Goal: Information Seeking & Learning: Learn about a topic

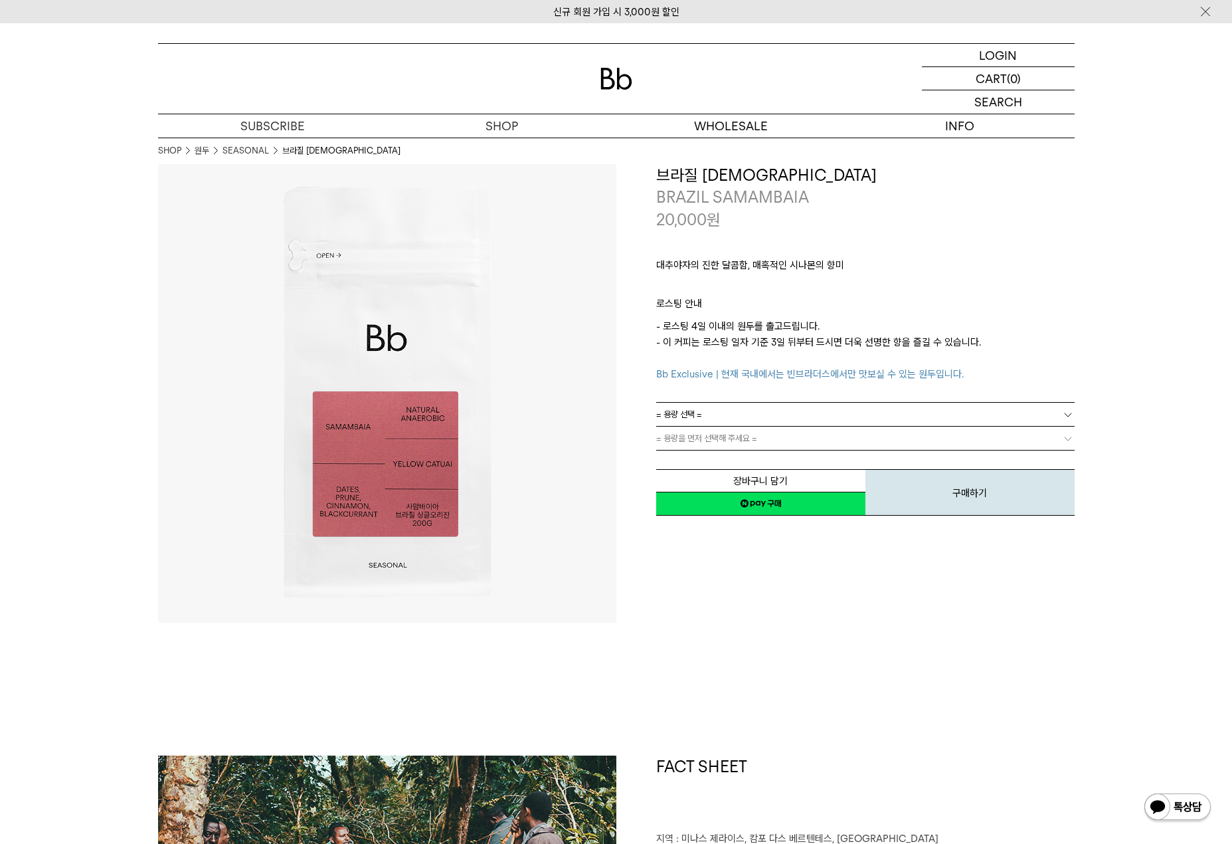
drag, startPoint x: 737, startPoint y: 250, endPoint x: 890, endPoint y: 268, distance: 154.5
click at [883, 266] on div "대추야자의 진한 달콤함, 매혹적인 시나몬의 향미 ㅤ 로스팅 안내 - 로스팅 4일 이내의 원두를 출고드립니다. - 이 커피는 로스팅 일자 기준 …" at bounding box center [865, 315] width 418 height 171
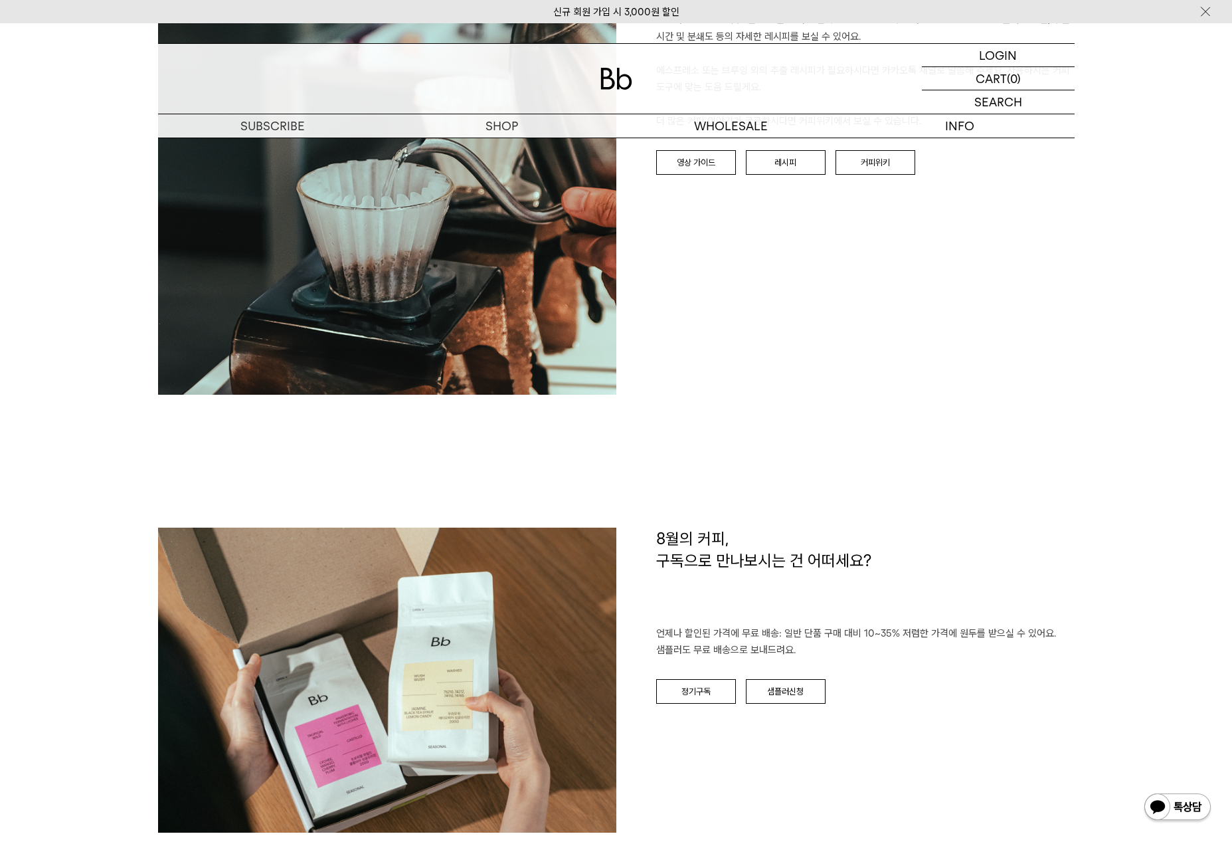
scroll to position [2133, 0]
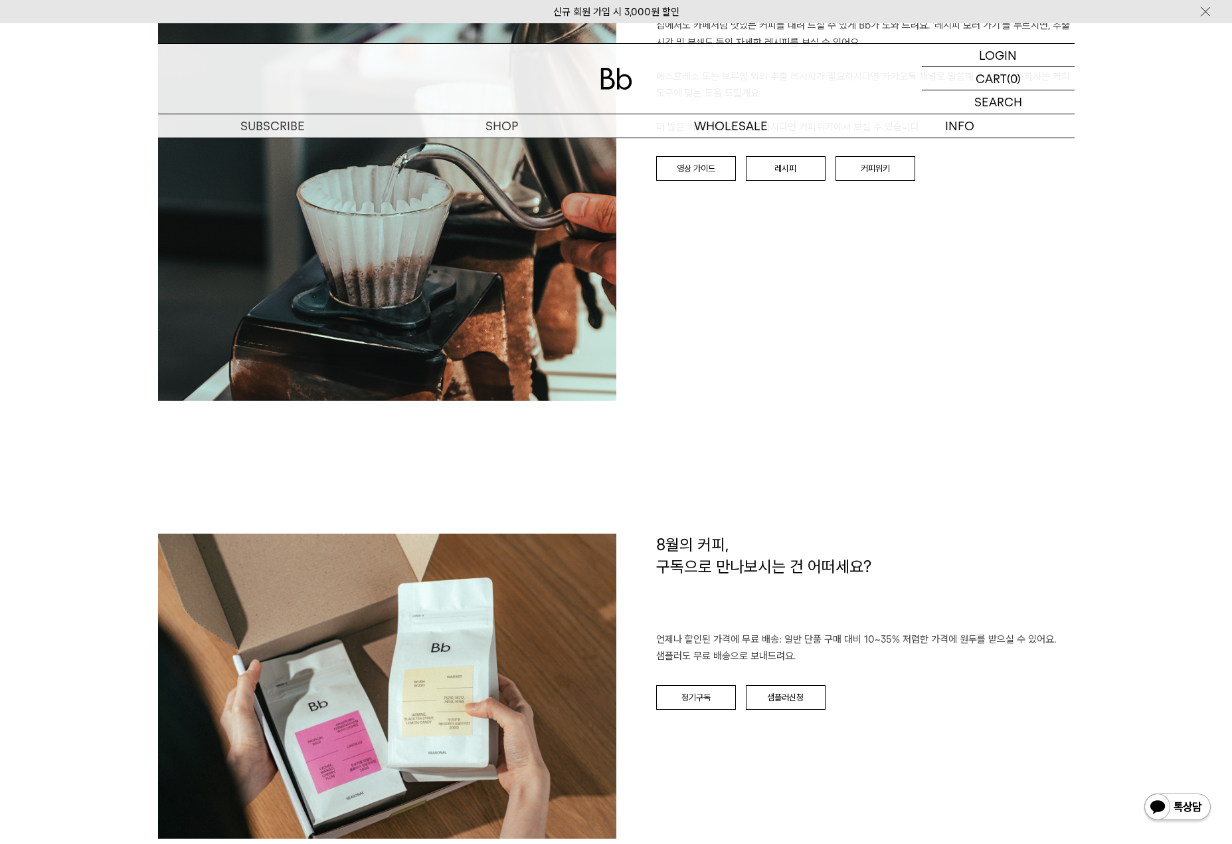
drag, startPoint x: 1062, startPoint y: 509, endPoint x: 1037, endPoint y: 460, distance: 55.3
click at [1062, 509] on div "BREW GUIDE 집에서도 카페처럼 맛있는 커피를 내려 드실 ﻿수 있게 Bb가 도와 드려요. '레시피 보러 가기'를 누르시면, 추출 시간 및…" at bounding box center [616, 237] width 917 height 591
click at [1013, 385] on div "BREW GUIDE 집에서도 카페처럼 맛있는 커피를 내려 드실 ﻿수 있게 Bb가 도와 드려요. '레시피 보러 가기'를 누르시면, 추출 시간 및…" at bounding box center [845, 171] width 458 height 458
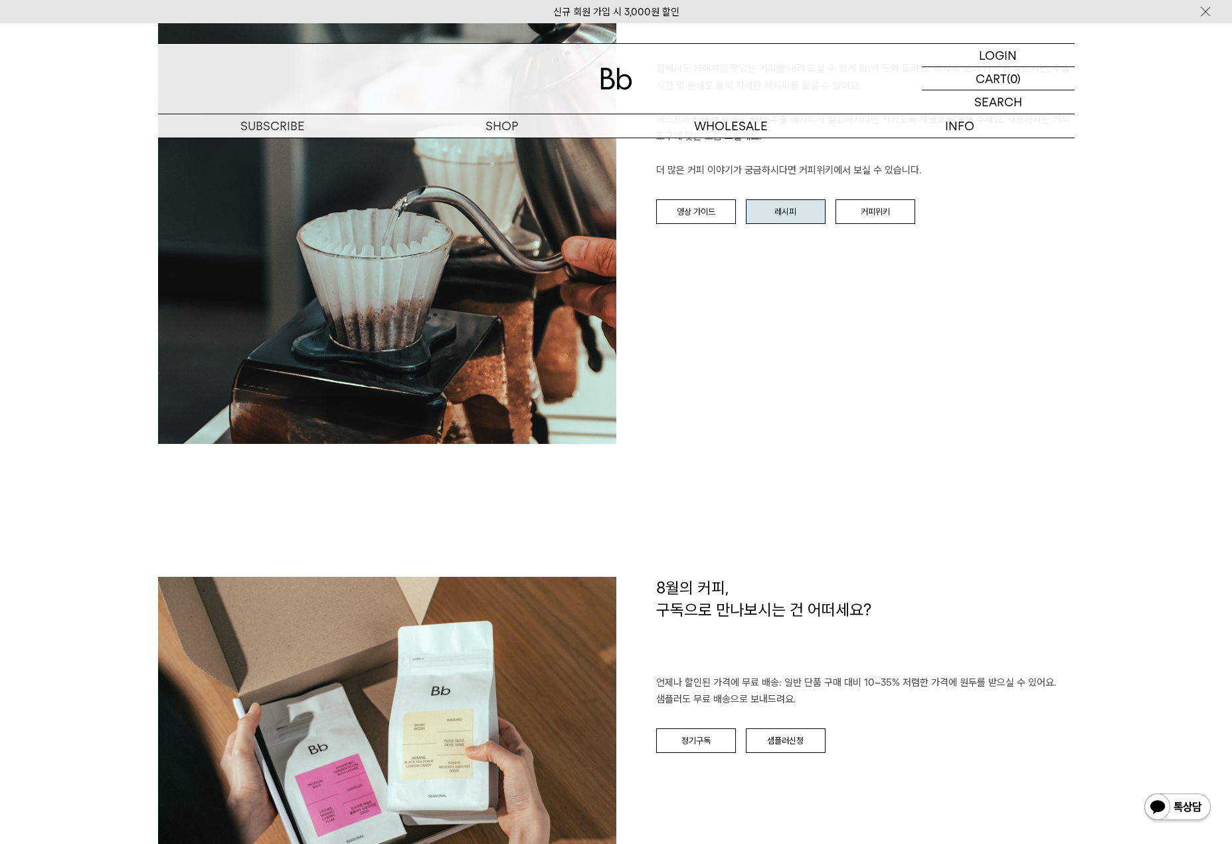
scroll to position [2040, 0]
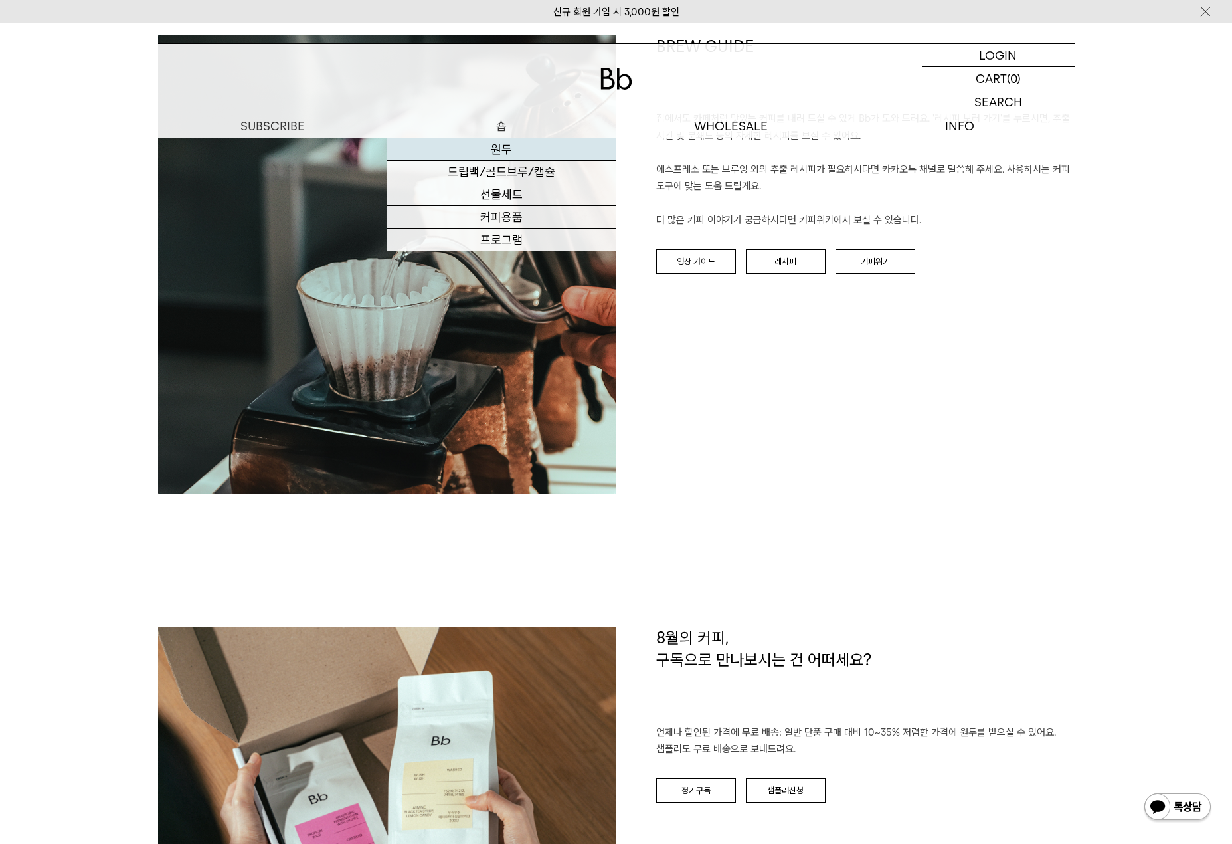
drag, startPoint x: 505, startPoint y: 150, endPoint x: 517, endPoint y: 144, distance: 13.4
click at [505, 150] on link "원두" at bounding box center [501, 149] width 229 height 23
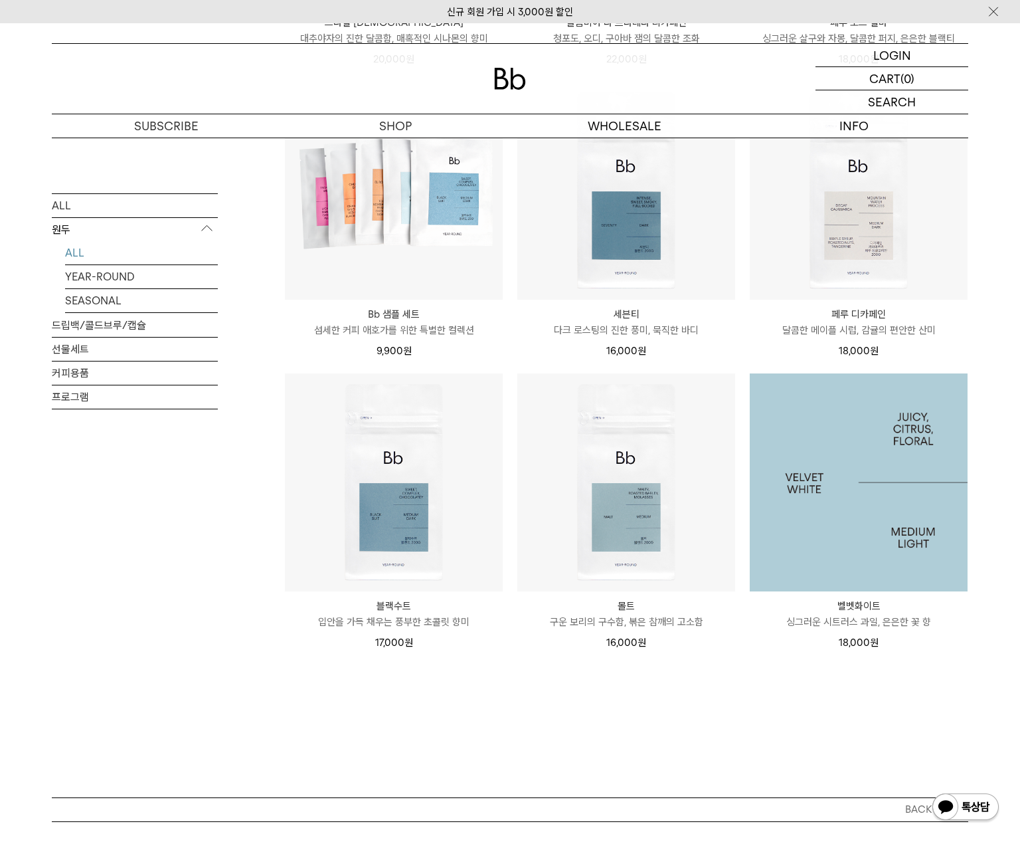
scroll to position [781, 0]
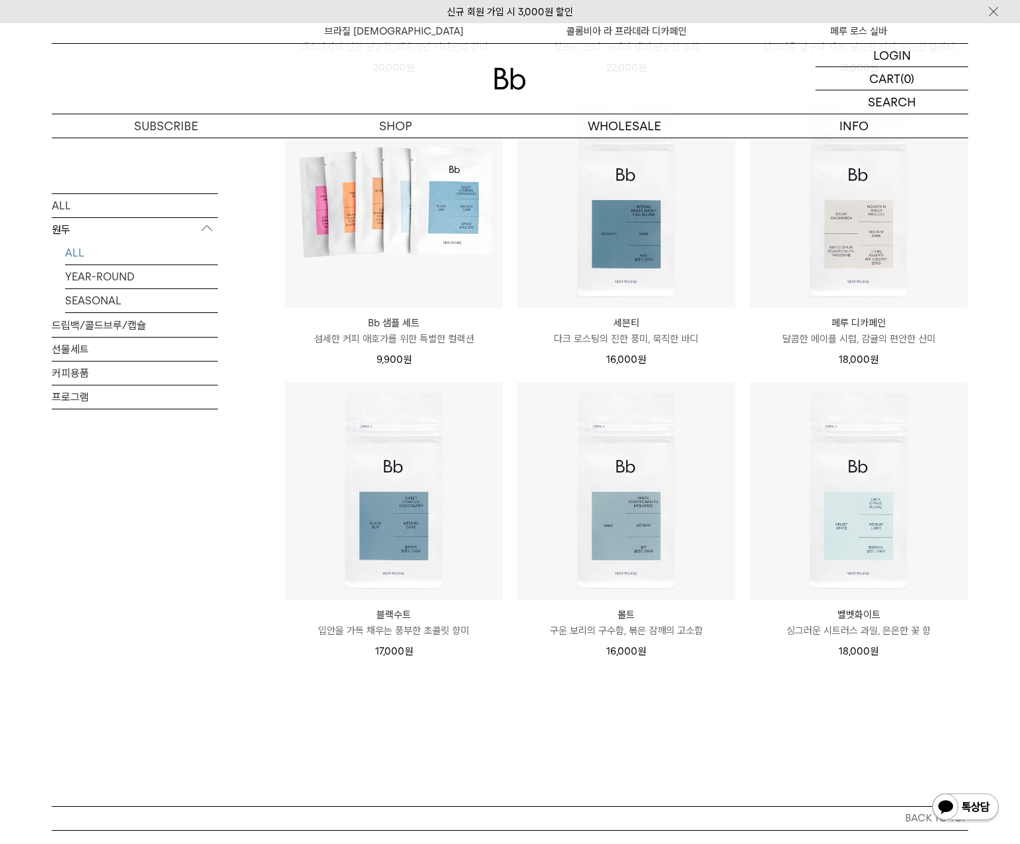
click at [772, 743] on div "원두 상품 12 개 최신순 최신순 인기순 낮은가격순 높은가격순" at bounding box center [626, 113] width 684 height 1385
click at [676, 727] on div "원두 상품 12 개 최신순 최신순 인기순 낮은가격순 높은가격순" at bounding box center [626, 113] width 684 height 1385
click at [437, 721] on div "원두 상품 12 개 최신순 최신순 인기순 낮은가격순 높은가격순" at bounding box center [626, 113] width 684 height 1385
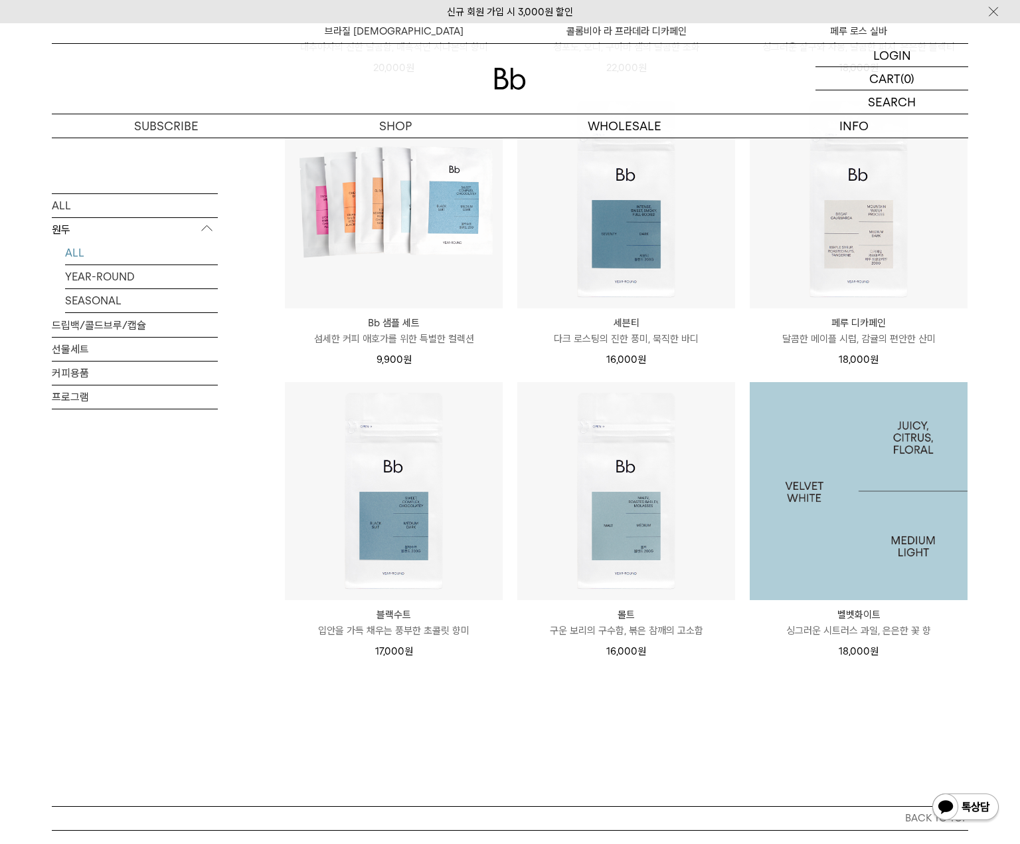
click at [895, 521] on img at bounding box center [859, 491] width 218 height 218
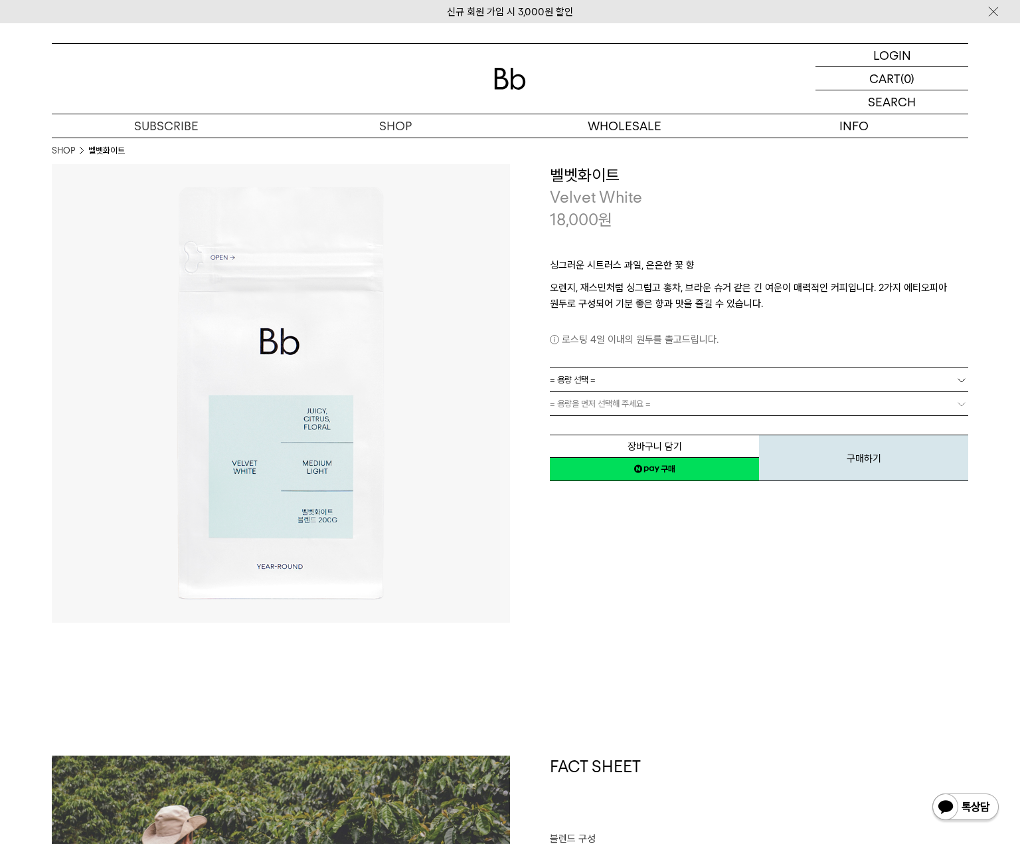
click at [749, 316] on div "로스팅 4일 이내의 원두를 출고드립니다." at bounding box center [759, 330] width 418 height 36
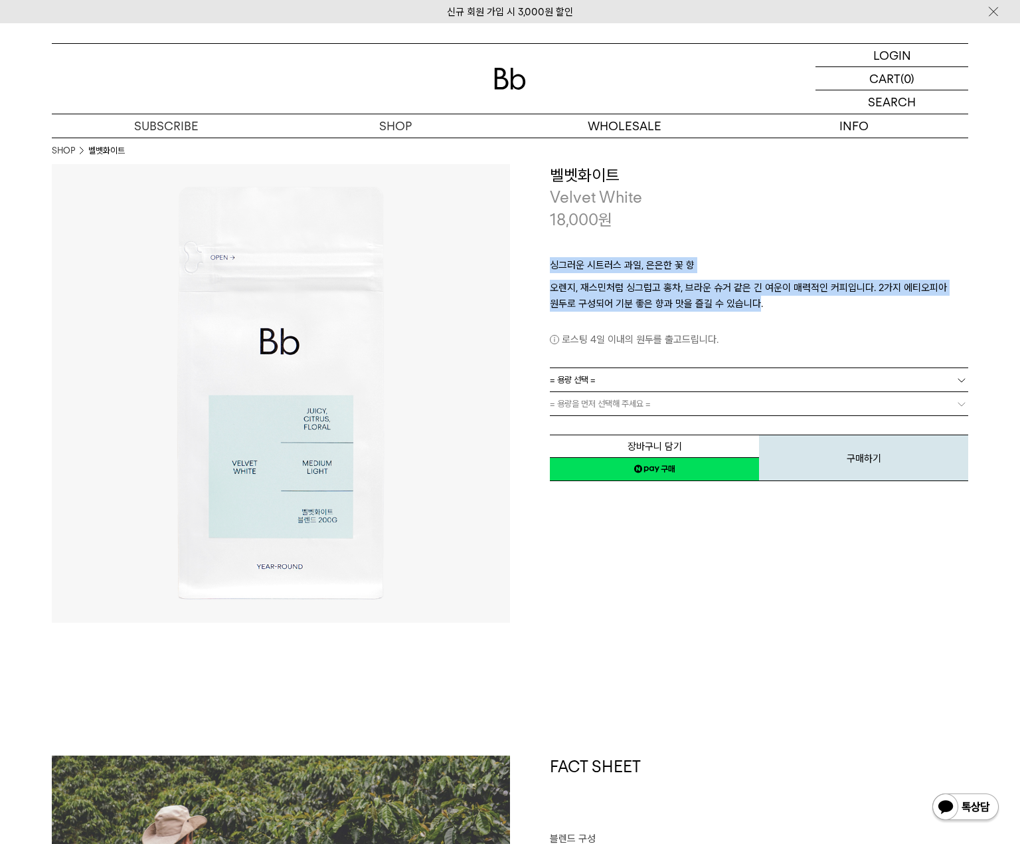
drag, startPoint x: 656, startPoint y: 273, endPoint x: 753, endPoint y: 307, distance: 102.7
click at [755, 306] on div "싱그러운 시트러스 과일, 은은한 꽃 향 오렌지, 재스민처럼 싱그럽고 홍차, 브라운 슈거 같은 긴 여운이 매력적인 커피입니다. 2가지 에티오피아…" at bounding box center [759, 298] width 418 height 137
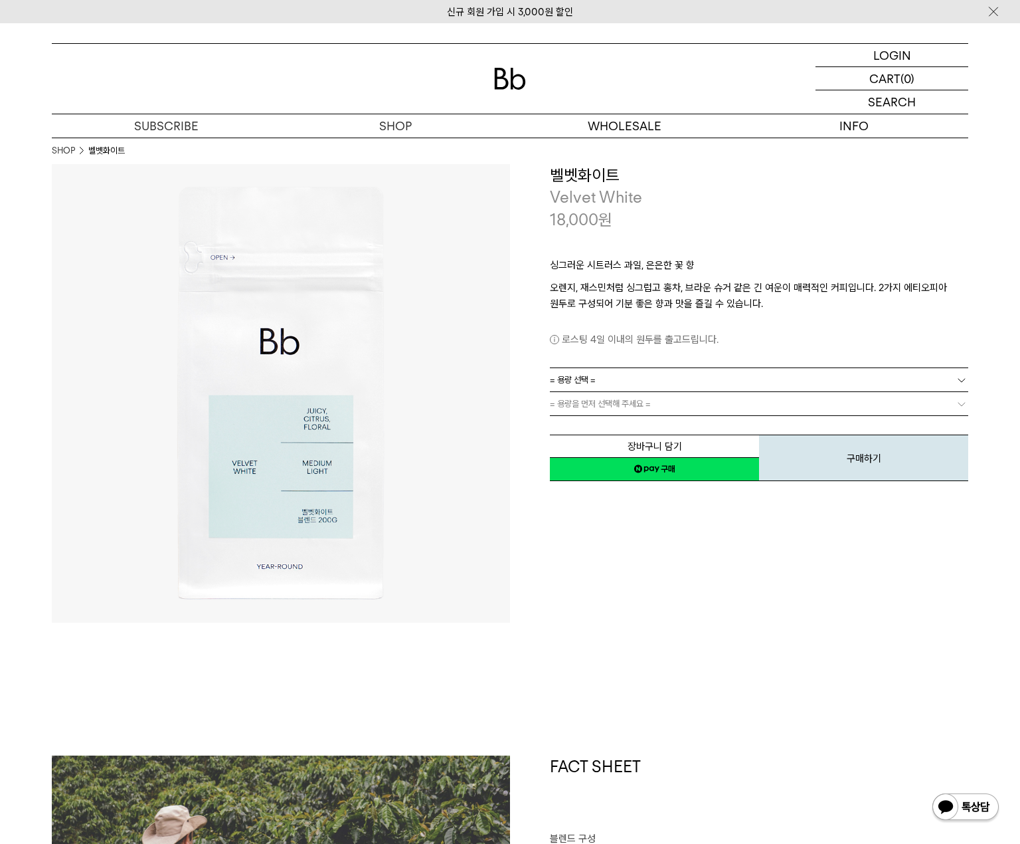
click at [901, 252] on div "싱그러운 시트러스 과일, 은은한 꽃 향 오렌지, 재스민처럼 싱그럽고 홍차, 브라운 슈거 같은 긴 여운이 매력적인 커피입니다. 2가지 에티오피아…" at bounding box center [759, 298] width 418 height 137
click at [598, 591] on div "**********" at bounding box center [739, 393] width 458 height 458
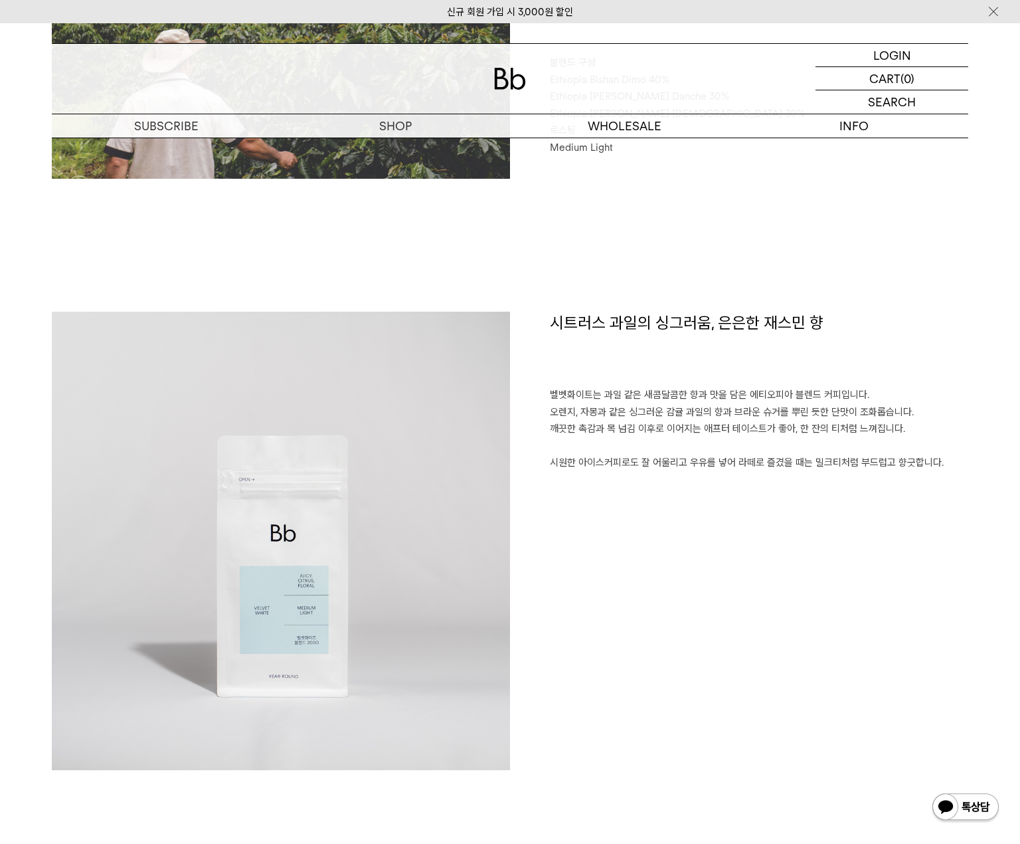
scroll to position [816, 0]
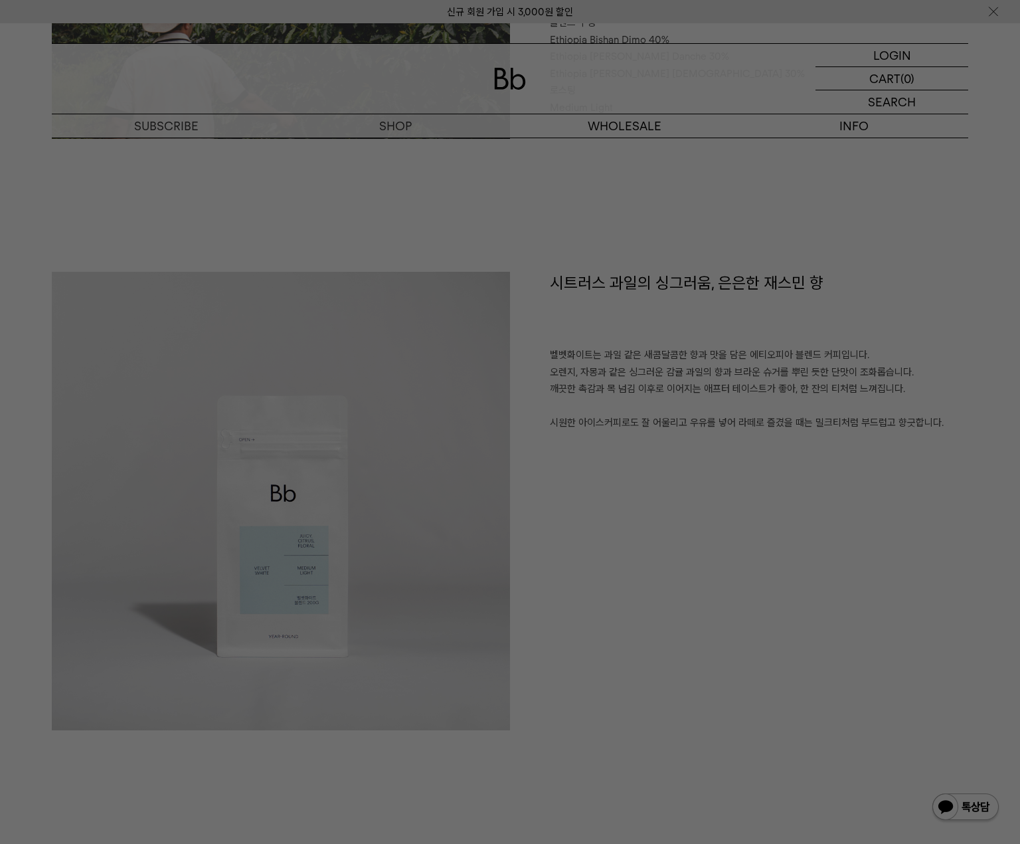
click at [645, 499] on div at bounding box center [510, 422] width 1020 height 844
click at [652, 474] on div at bounding box center [510, 422] width 1020 height 844
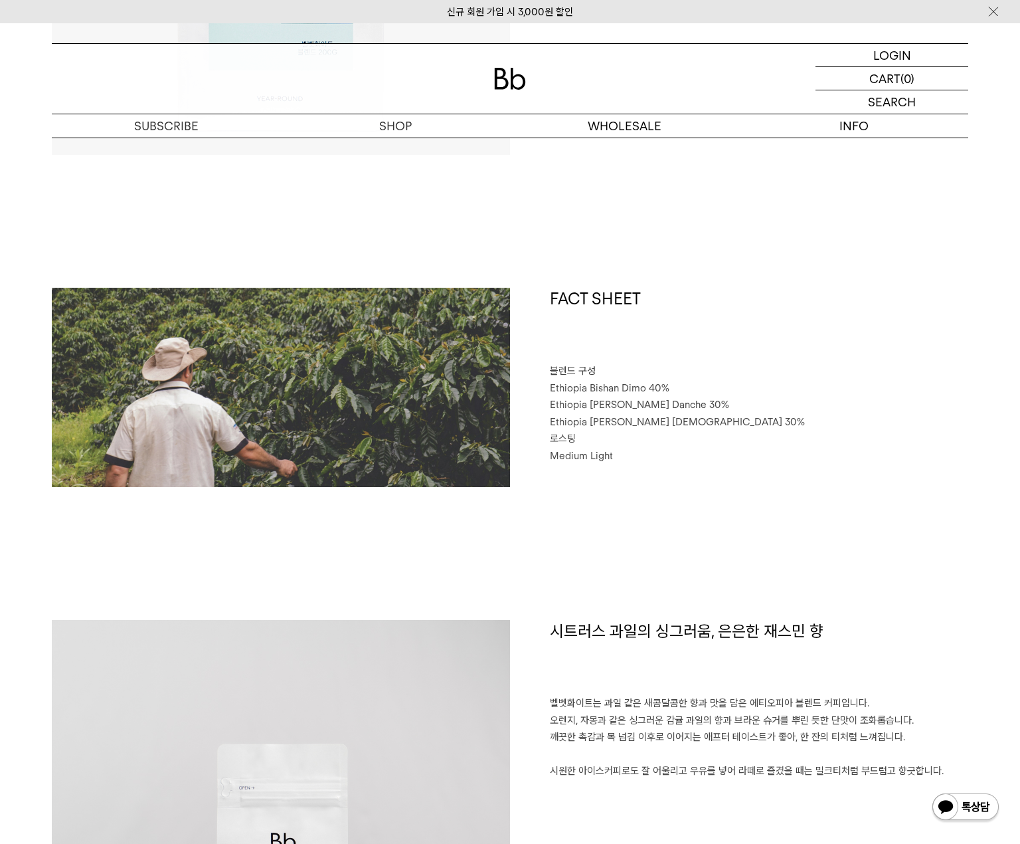
scroll to position [0, 0]
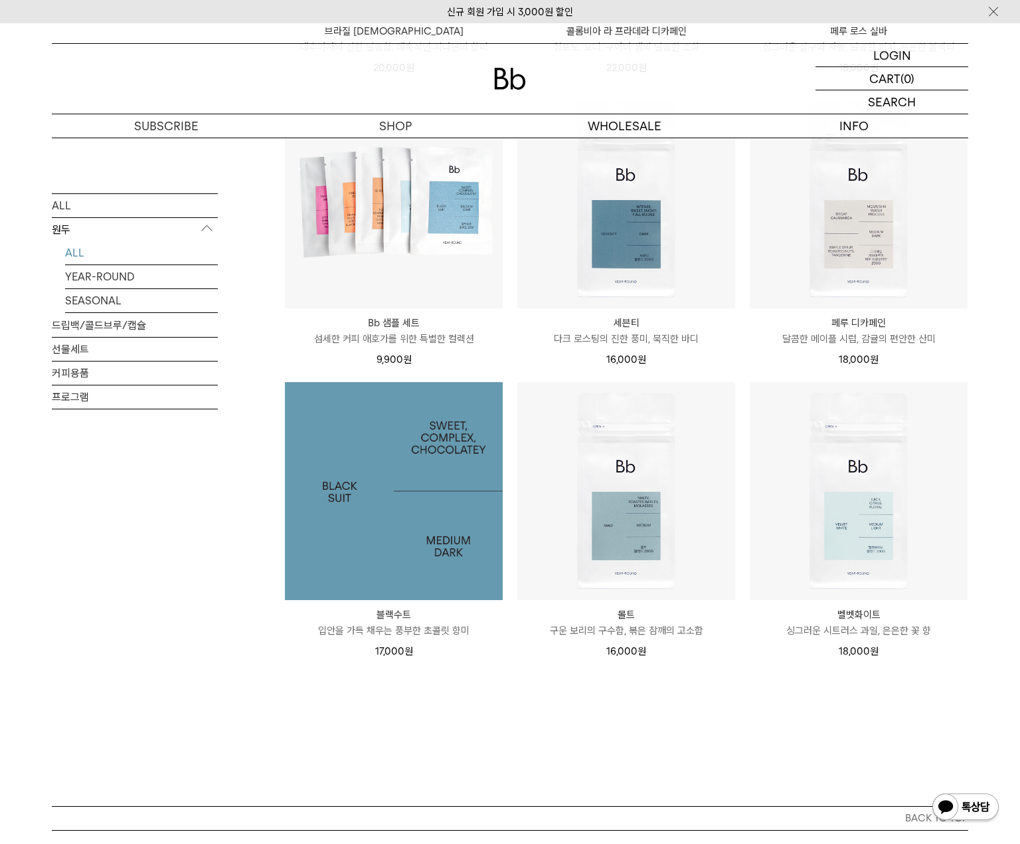
click at [455, 511] on img at bounding box center [394, 491] width 218 height 218
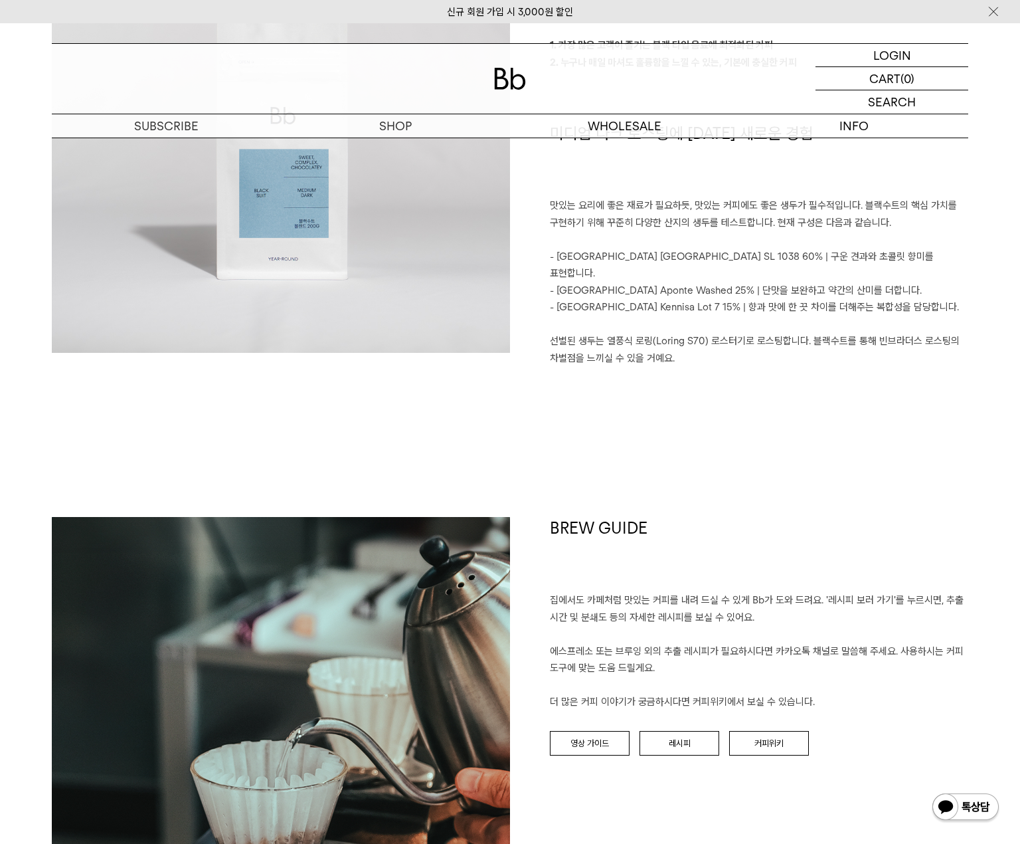
scroll to position [1185, 0]
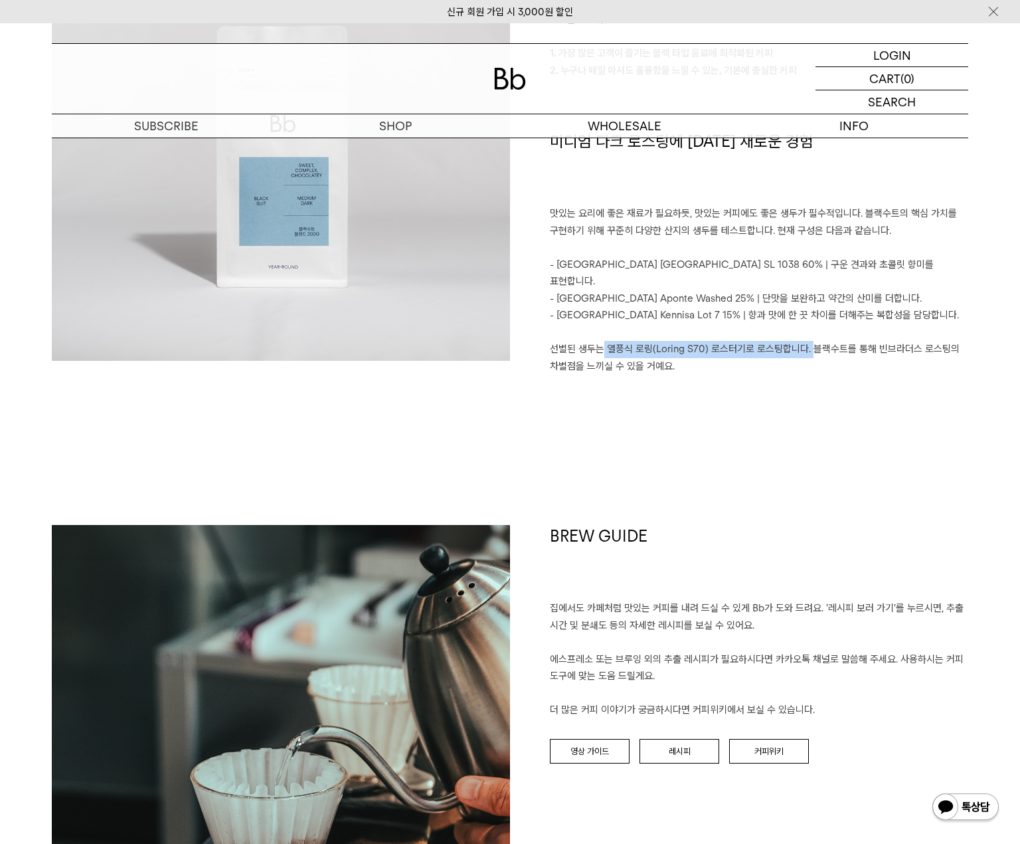
drag, startPoint x: 600, startPoint y: 329, endPoint x: 806, endPoint y: 336, distance: 206.7
click at [810, 341] on p "선별된 생두는 열풍식 로링(Loring S70) 로스터기로 로스팅합니다. 블랙수트를 통해 빈브라더스 로스팅의 차별점을 느끼실 수 있을 거예요." at bounding box center [759, 358] width 418 height 34
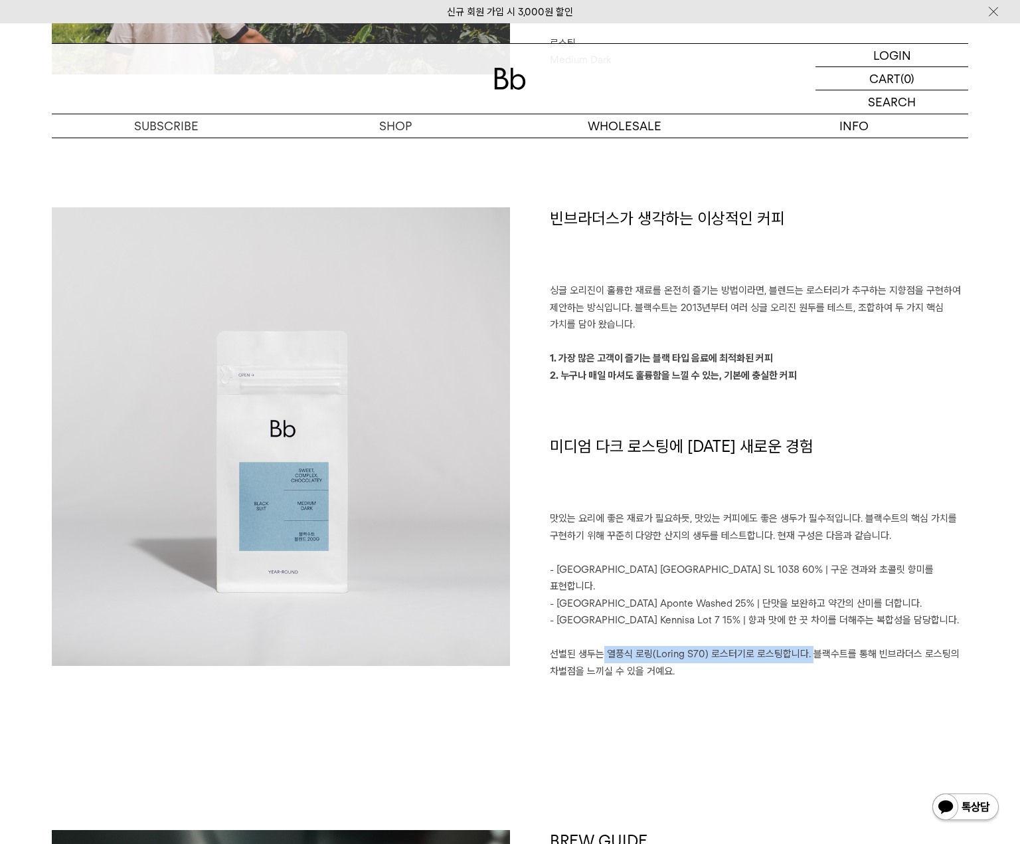
scroll to position [871, 0]
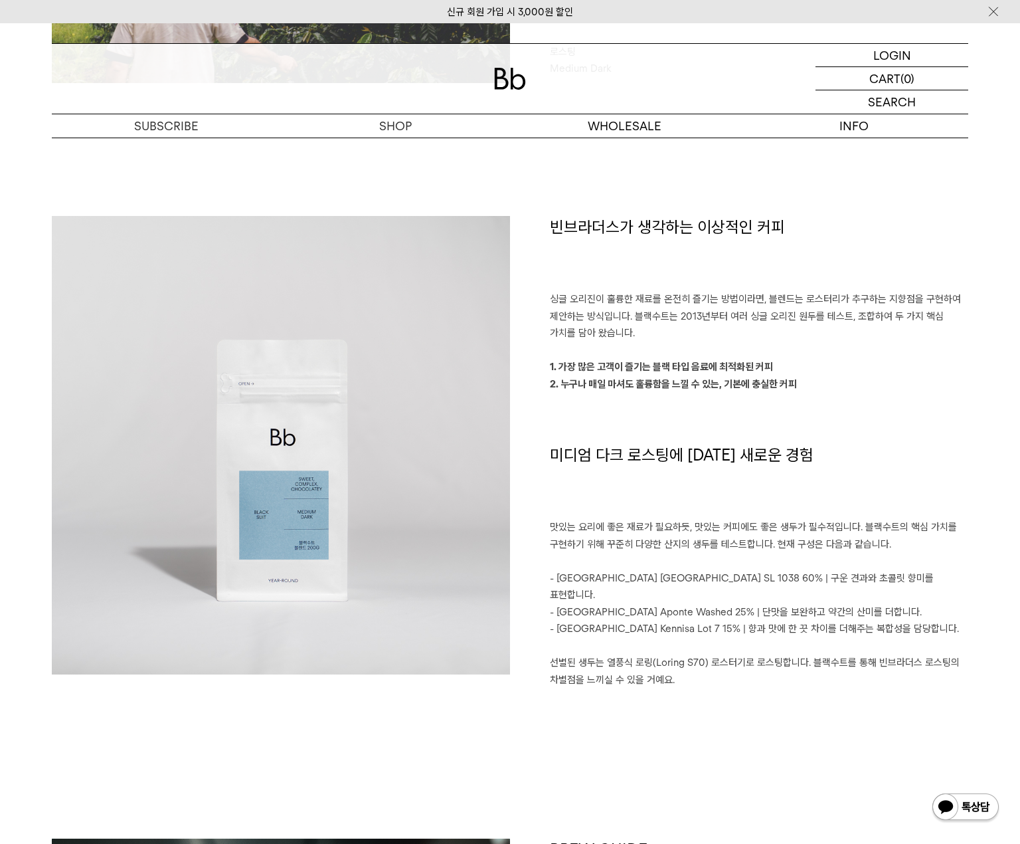
drag, startPoint x: 770, startPoint y: 330, endPoint x: 739, endPoint y: 321, distance: 32.4
click at [770, 330] on p "싱글 오리진이 훌륭한 재료를 온전히 즐기는 방법이라면, 블렌드는 로스터리가 추구하는 지향점을 구현하여 제안하는 방식입니다. 블랙수트는 2013…" at bounding box center [759, 316] width 418 height 51
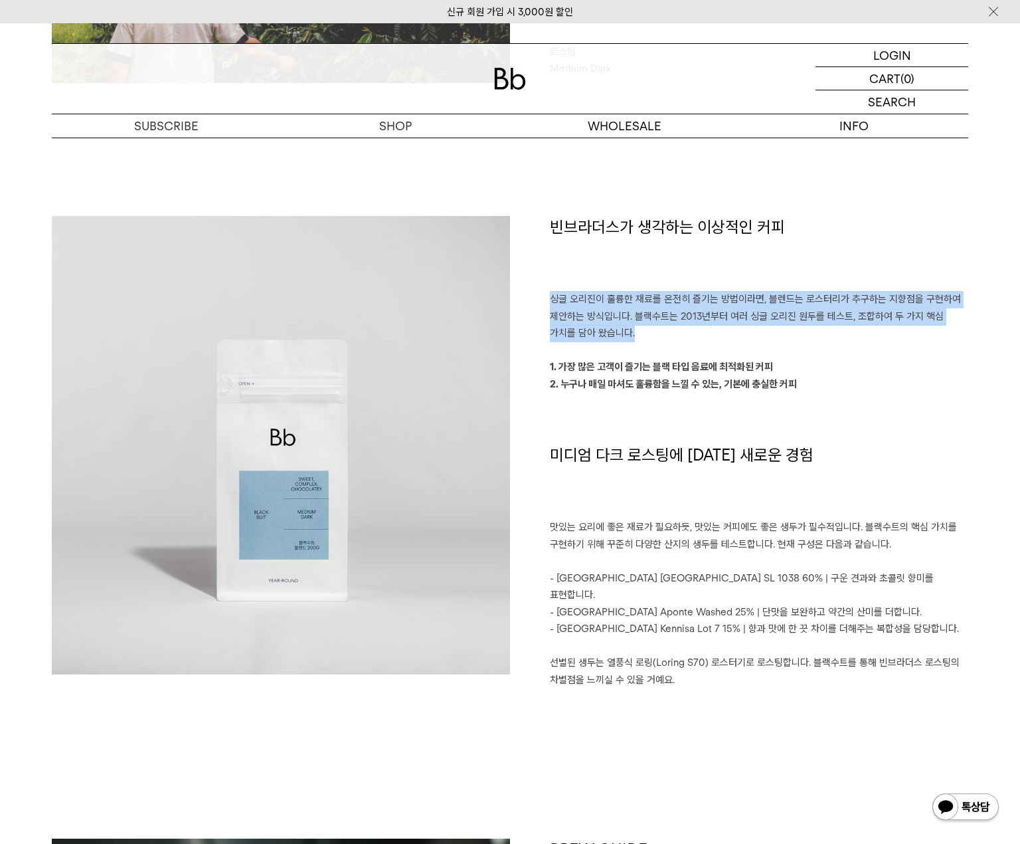
drag, startPoint x: 654, startPoint y: 282, endPoint x: 788, endPoint y: 356, distance: 152.8
click at [780, 349] on div "빈브라더스가 생각하는 이상적인 커피 싱글 오리진이 훌륭한 재료를 온전히 즐기는 방법이라면, 블렌드는 로스터리가 추구하는 지향점을 구현하여 제안…" at bounding box center [739, 461] width 458 height 490
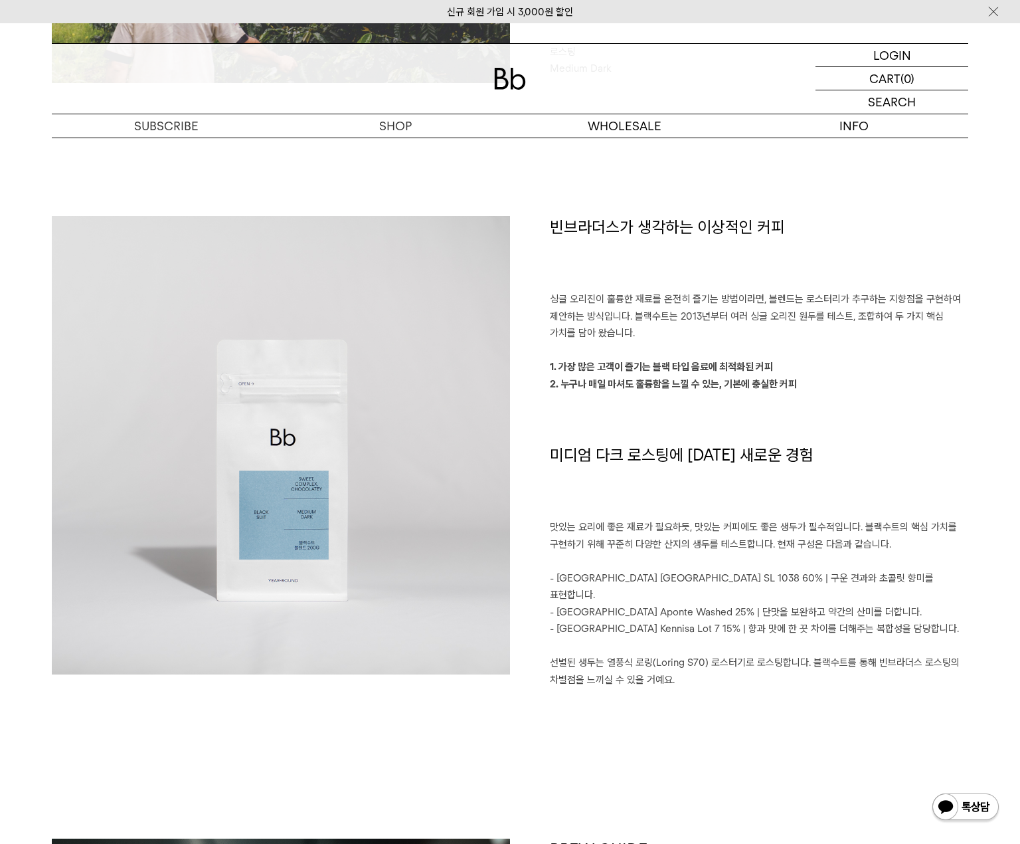
click at [862, 399] on p at bounding box center [759, 401] width 418 height 17
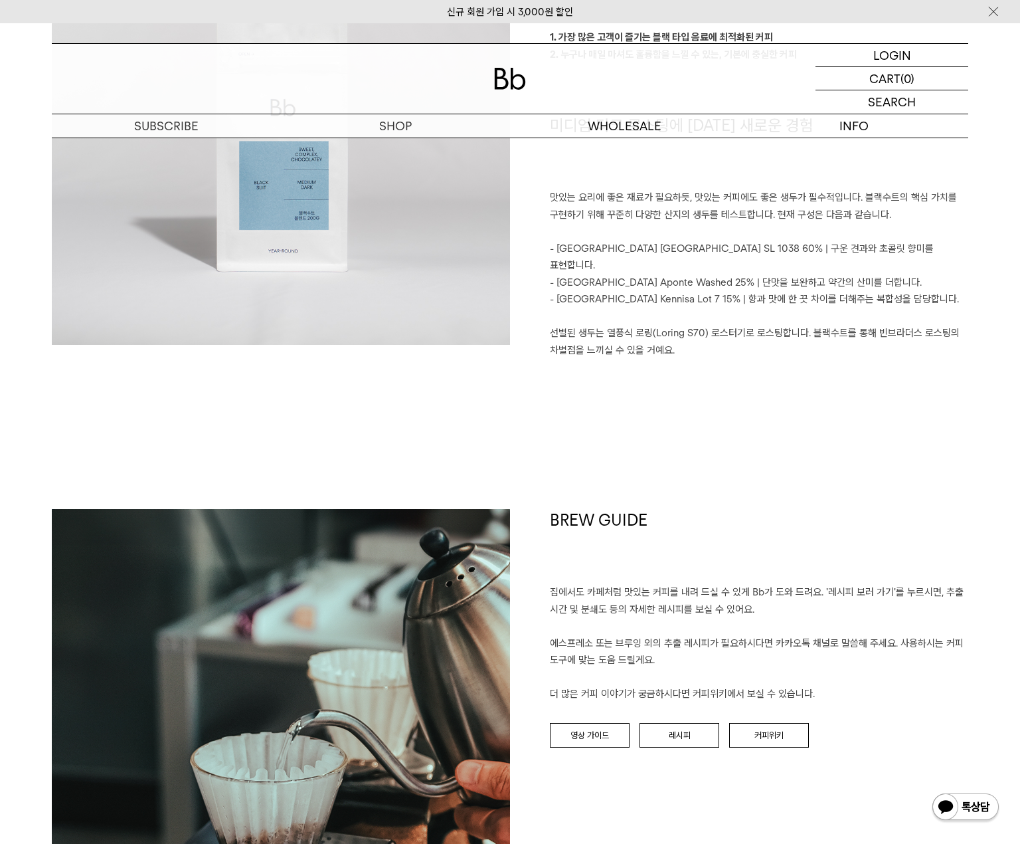
scroll to position [505, 0]
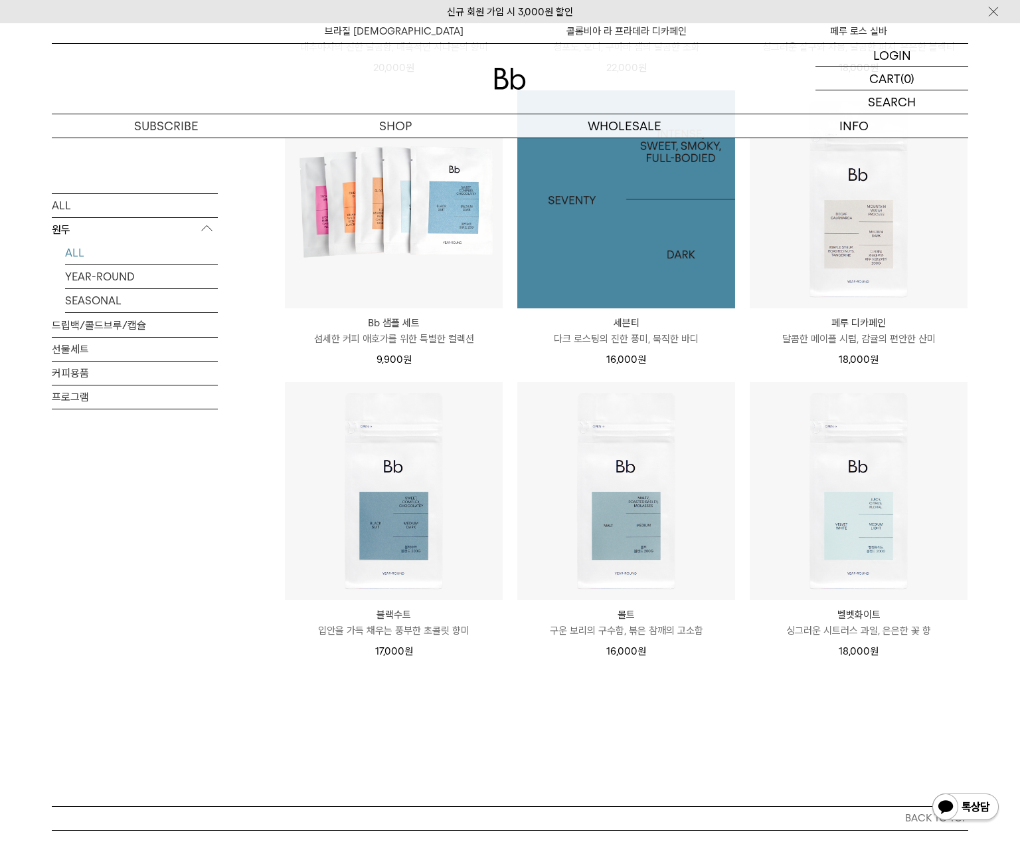
click at [695, 256] on img at bounding box center [626, 199] width 218 height 218
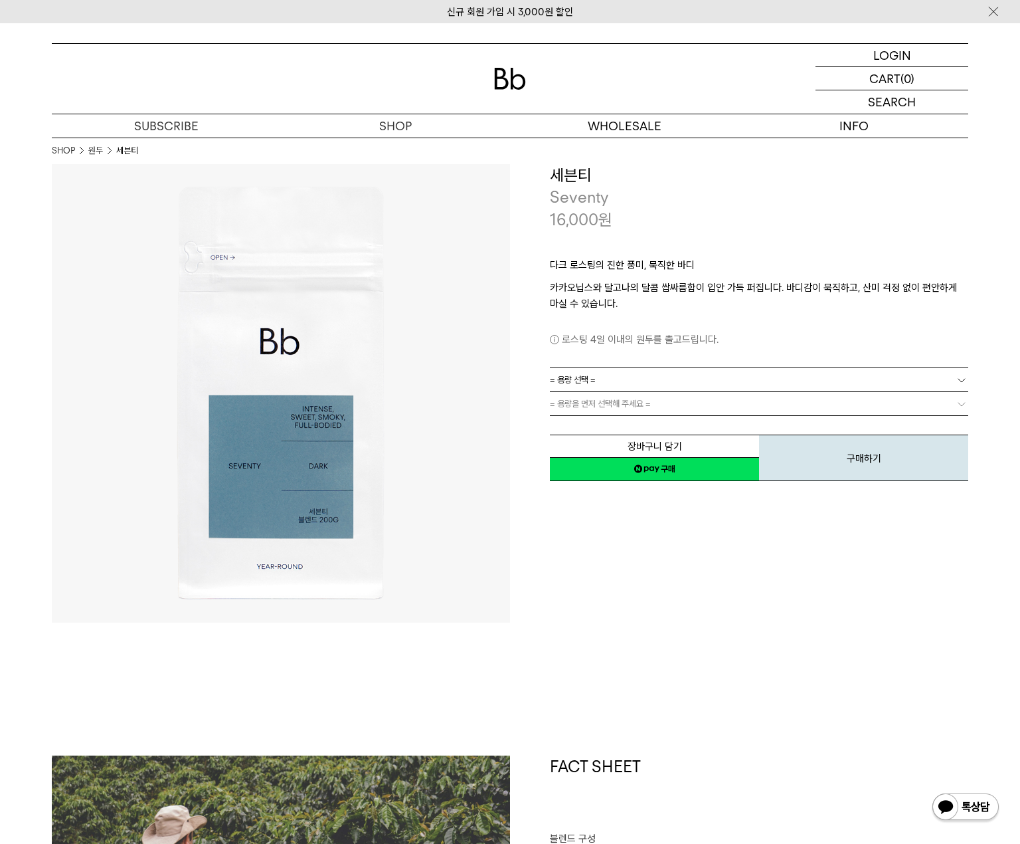
click at [622, 276] on p "다크 로스팅의 진한 풍미, 묵직한 바디" at bounding box center [759, 268] width 418 height 23
click at [785, 280] on p "카카오닙스와 달고나의 달콤 쌉싸름함이 입안 가득 퍼집니다. 바디감이 묵직하고, 산미 걱정 없이 편안하게 마실 수 있습니다." at bounding box center [759, 296] width 418 height 32
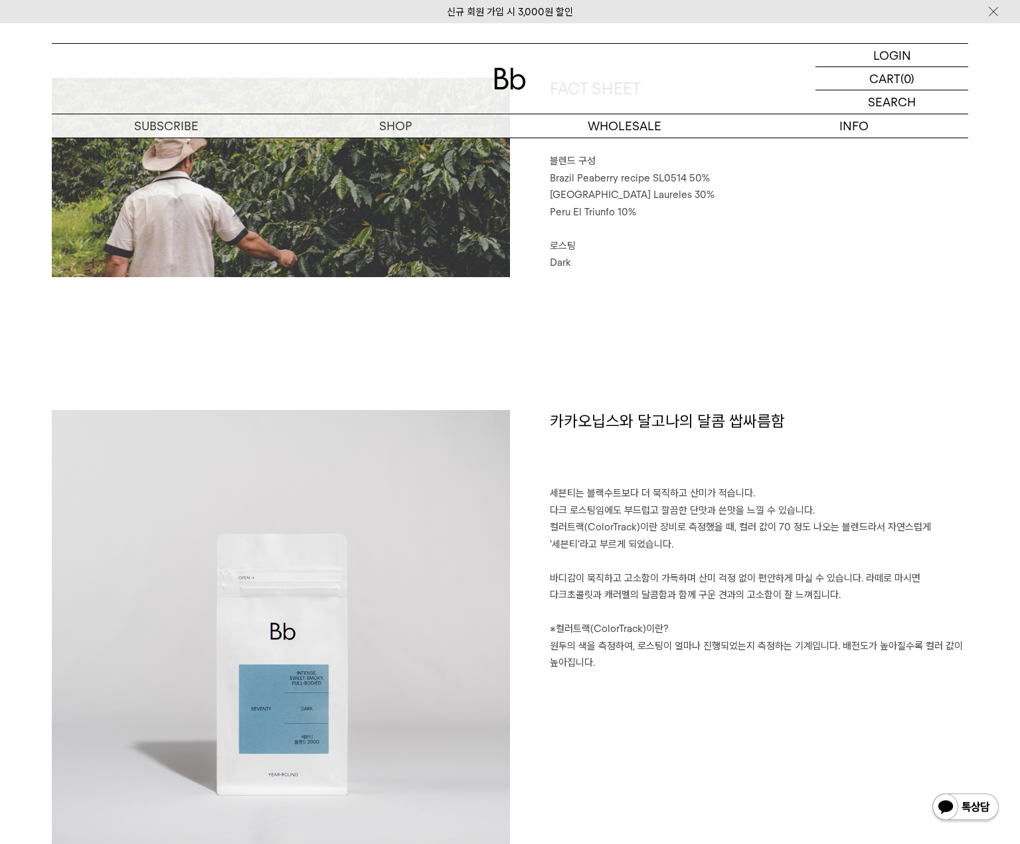
scroll to position [675, 0]
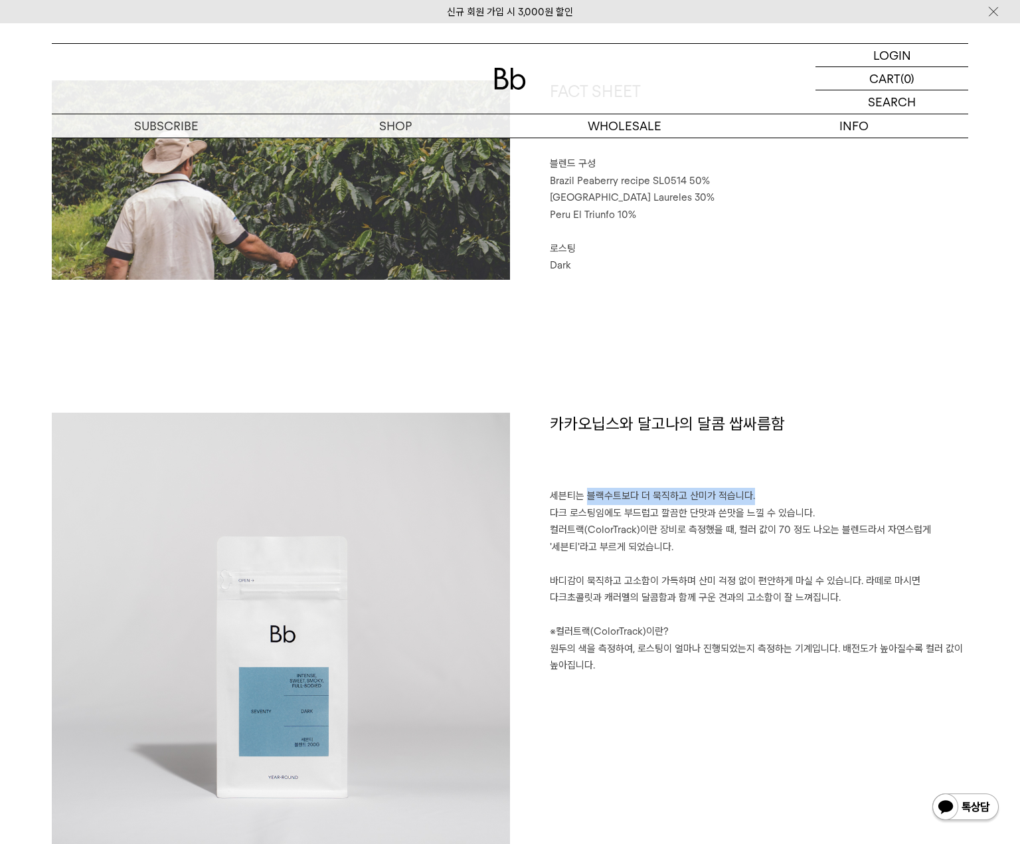
drag, startPoint x: 586, startPoint y: 490, endPoint x: 756, endPoint y: 503, distance: 170.6
click at [757, 501] on p "세븐티는 블랙수트보다 더 묵직하고 산미가 적습니다. 다크 로스팅임에도 부드럽고 깔끔한 단맛과 쓴맛을 느낄 수 있습니다. 컬러트랙(ColorTr…" at bounding box center [759, 581] width 418 height 187
click at [642, 537] on p "세븐티는 블랙수트보다 더 묵직하고 산미가 적습니다. 다크 로스팅임에도 부드럽고 깔끔한 단맛과 쓴맛을 느낄 수 있습니다. 컬러트랙(ColorTr…" at bounding box center [759, 581] width 418 height 187
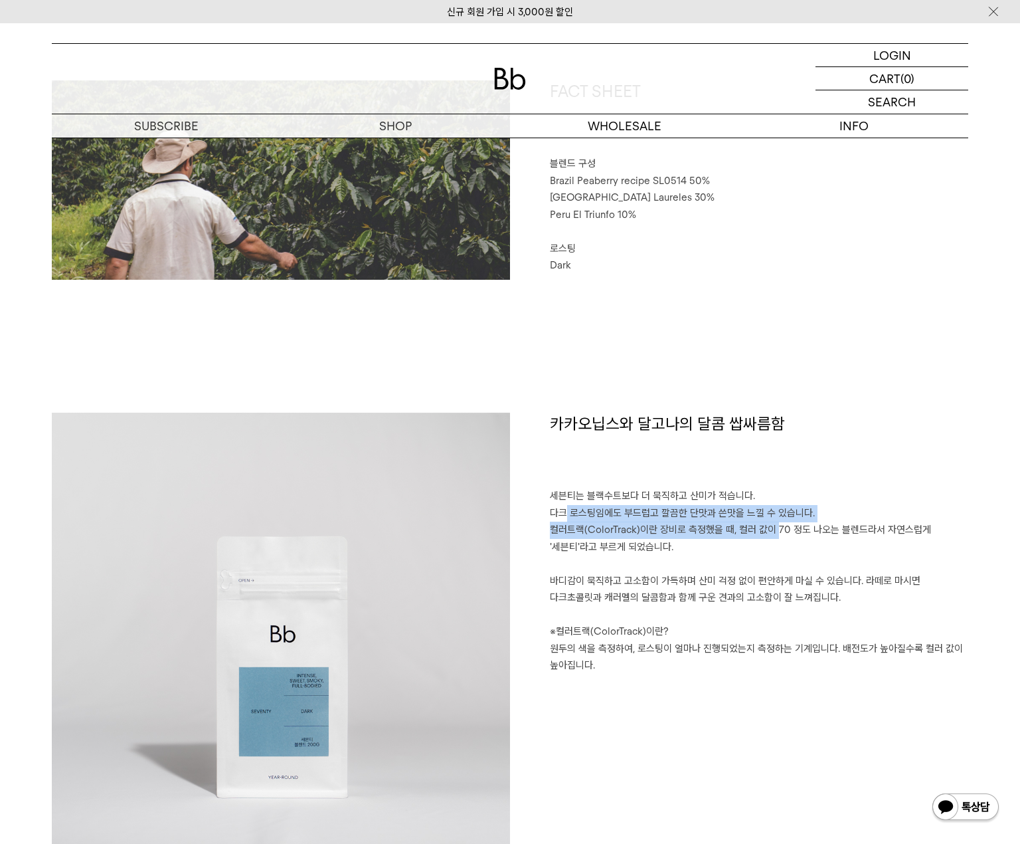
drag, startPoint x: 559, startPoint y: 511, endPoint x: 773, endPoint y: 525, distance: 214.3
click at [772, 522] on p "세븐티는 블랙수트보다 더 묵직하고 산미가 적습니다. 다크 로스팅임에도 부드럽고 깔끔한 단맛과 쓴맛을 느낄 수 있습니다. 컬러트랙(ColorTr…" at bounding box center [759, 581] width 418 height 187
click at [874, 470] on h1 "카카오닙스와 달고나의 달콤 쌉싸름함" at bounding box center [759, 450] width 418 height 76
drag, startPoint x: 874, startPoint y: 470, endPoint x: 861, endPoint y: 476, distance: 14.3
click at [874, 470] on h1 "카카오닙스와 달고나의 달콤 쌉싸름함" at bounding box center [759, 450] width 418 height 76
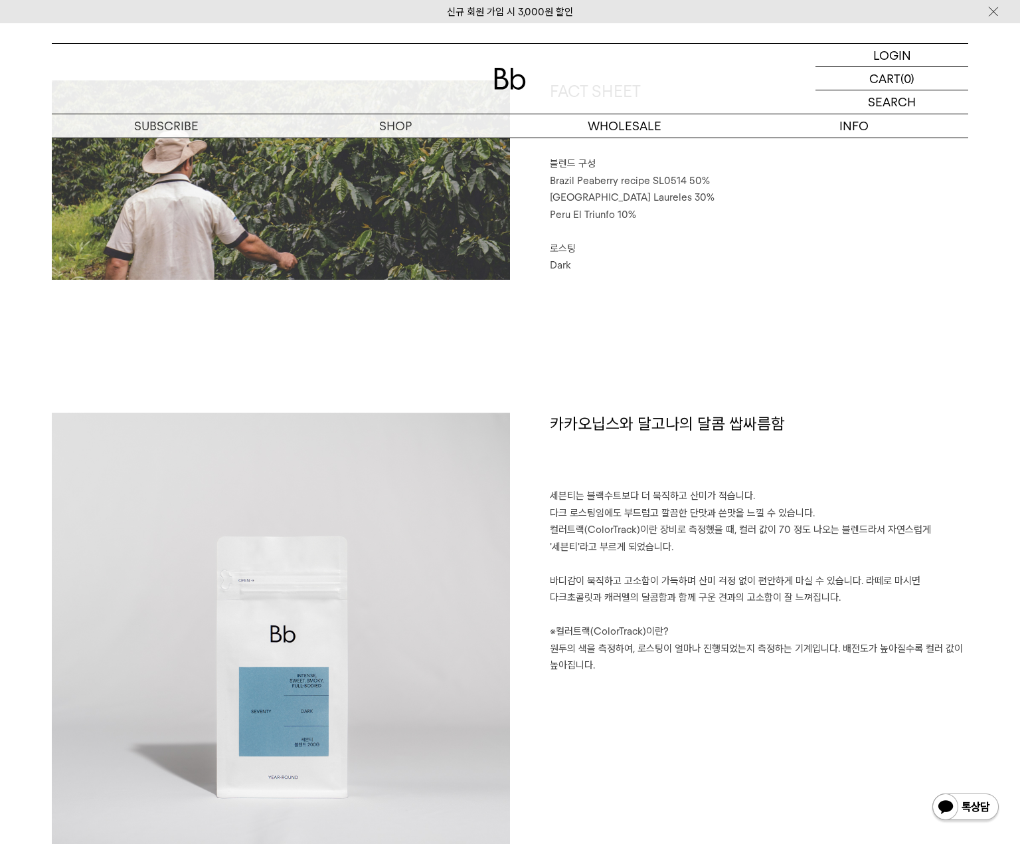
click at [893, 499] on p "세븐티는 블랙수트보다 더 묵직하고 산미가 적습니다. 다크 로스팅임에도 부드럽고 깔끔한 단맛과 쓴맛을 느낄 수 있습니다. 컬러트랙(ColorTr…" at bounding box center [759, 581] width 418 height 187
click at [903, 490] on p "세븐티는 블랙수트보다 더 묵직하고 산미가 적습니다. 다크 로스팅임에도 부드럽고 깔끔한 단맛과 쓴맛을 느낄 수 있습니다. 컬러트랙(ColorTr…" at bounding box center [759, 581] width 418 height 187
click at [902, 483] on h1 "카카오닙스와 달고나의 달콤 쌉싸름함" at bounding box center [759, 450] width 418 height 76
click at [904, 474] on h1 "카카오닙스와 달고나의 달콤 쌉싸름함" at bounding box center [759, 450] width 418 height 76
click at [884, 448] on h1 "카카오닙스와 달고나의 달콤 쌉싸름함" at bounding box center [759, 450] width 418 height 76
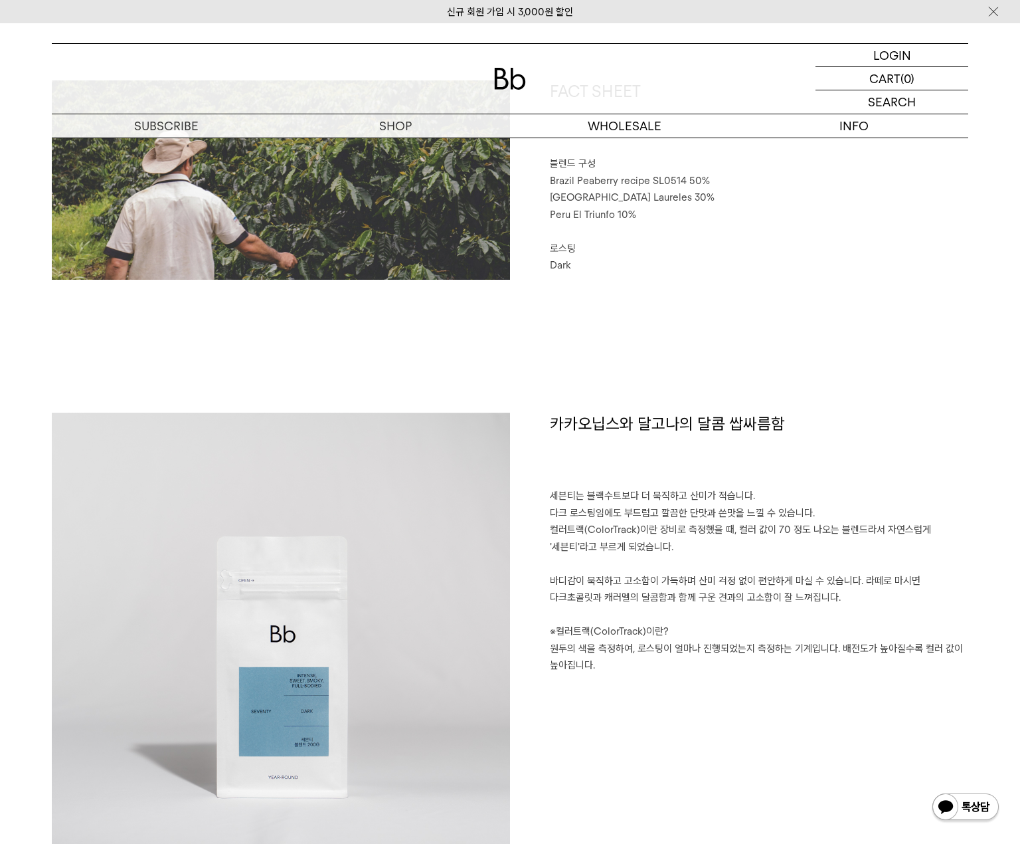
click at [910, 444] on h1 "카카오닙스와 달고나의 달콤 쌉싸름함" at bounding box center [759, 450] width 418 height 76
click at [911, 444] on h1 "카카오닙스와 달고나의 달콤 쌉싸름함" at bounding box center [759, 450] width 418 height 76
drag, startPoint x: 672, startPoint y: 516, endPoint x: 659, endPoint y: 512, distance: 13.9
click at [671, 516] on p "세븐티는 블랙수트보다 더 묵직하고 산미가 적습니다. 다크 로스팅임에도 부드럽고 깔끔한 단맛과 쓴맛을 느낄 수 있습니다. 컬러트랙(ColorTr…" at bounding box center [759, 581] width 418 height 187
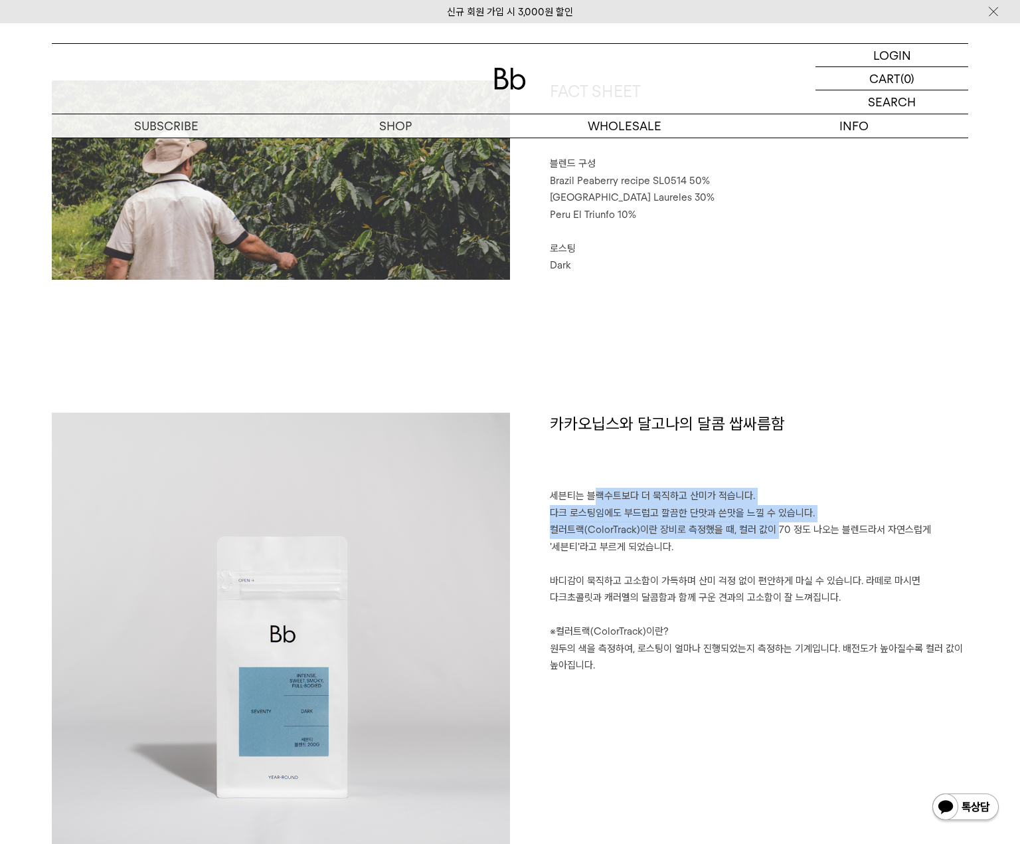
drag, startPoint x: 602, startPoint y: 499, endPoint x: 780, endPoint y: 532, distance: 181.6
click at [772, 524] on p "세븐티는 블랙수트보다 더 묵직하고 산미가 적습니다. 다크 로스팅임에도 부드럽고 깔끔한 단맛과 쓴맛을 느낄 수 있습니다. 컬러트랙(ColorTr…" at bounding box center [759, 581] width 418 height 187
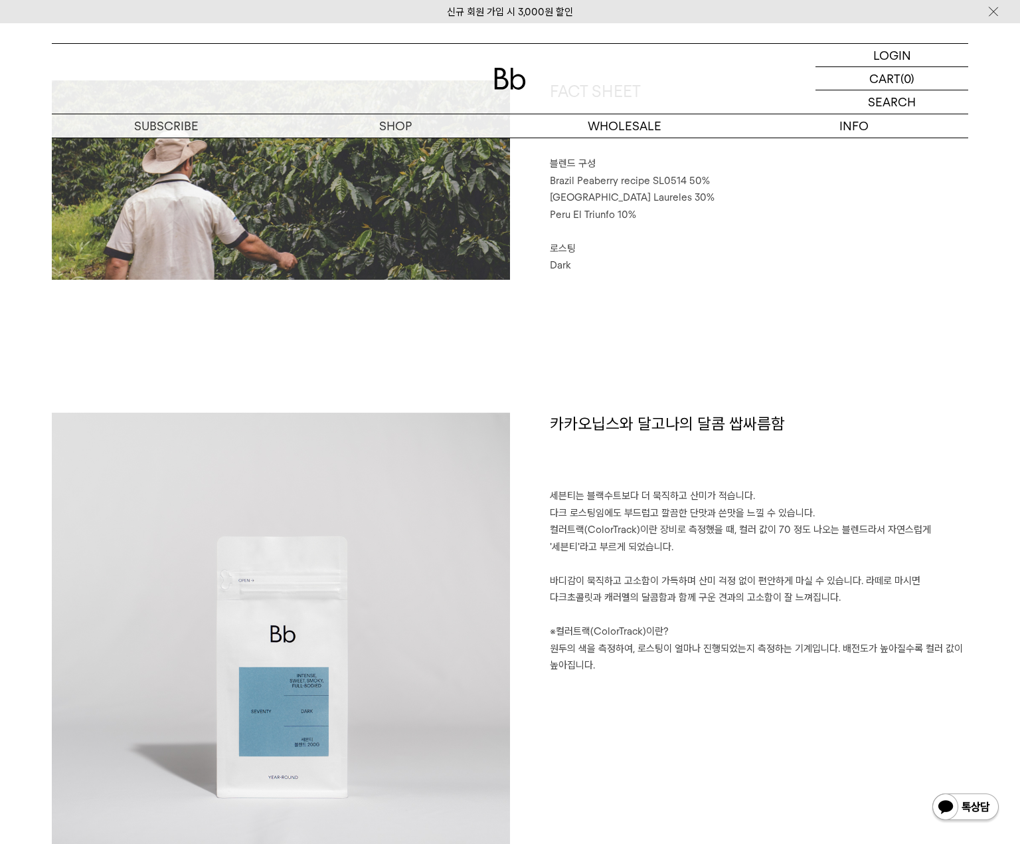
click at [948, 518] on p "세븐티는 블랙수트보다 더 묵직하고 산미가 적습니다. 다크 로스팅임에도 부드럽고 깔끔한 단맛과 쓴맛을 느낄 수 있습니다. 컬러트랙(ColorTr…" at bounding box center [759, 581] width 418 height 187
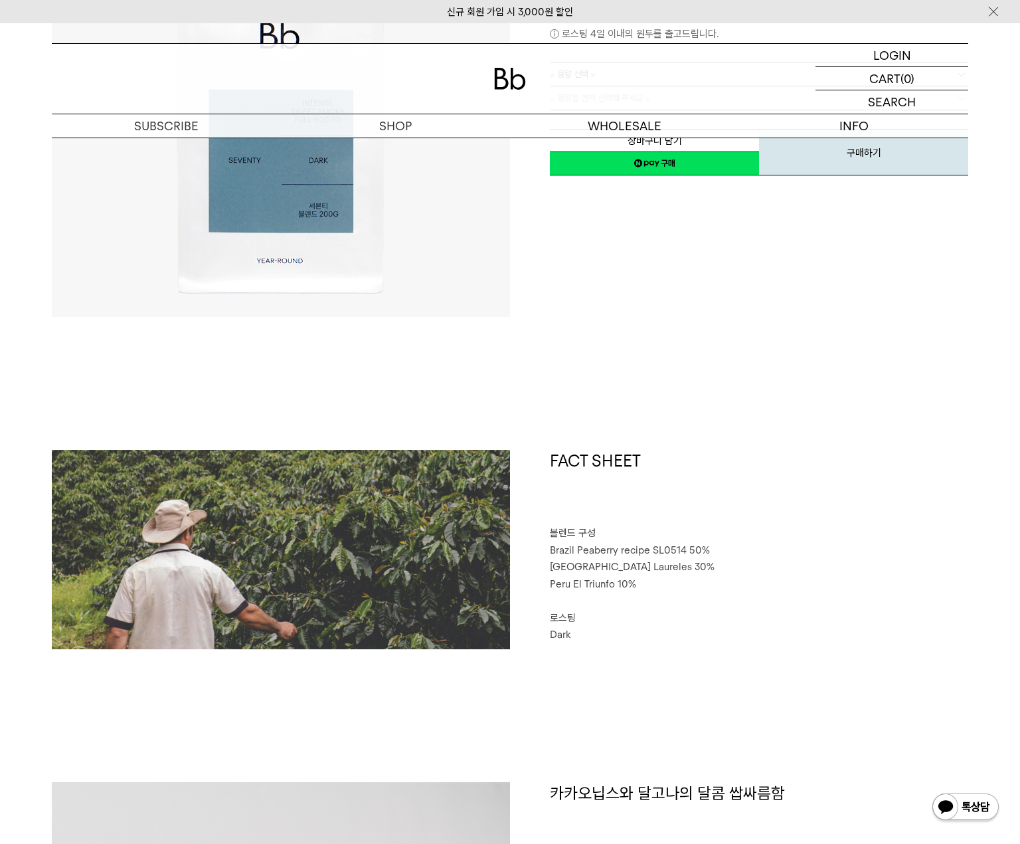
scroll to position [0, 0]
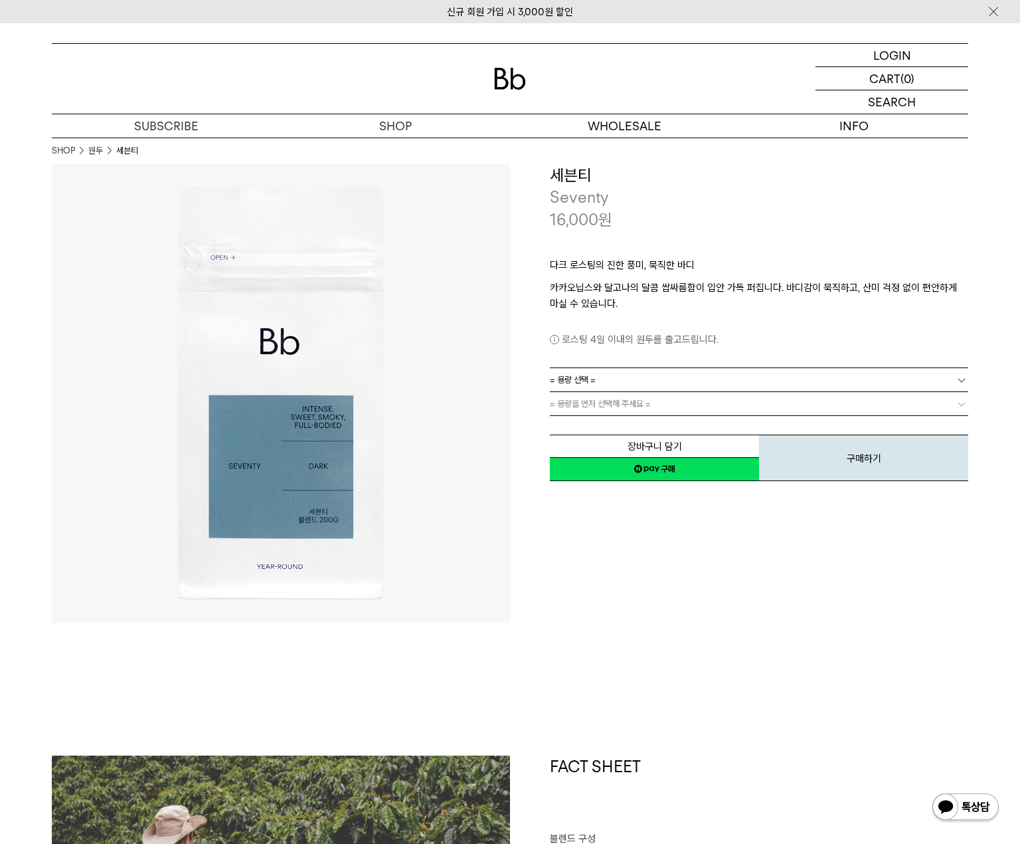
drag, startPoint x: 931, startPoint y: 272, endPoint x: 932, endPoint y: 285, distance: 12.6
click at [929, 274] on p "다크 로스팅의 진한 풍미, 묵직한 바디" at bounding box center [759, 268] width 418 height 23
click at [673, 215] on div "16,000 원" at bounding box center [759, 220] width 418 height 23
